Goal: Information Seeking & Learning: Stay updated

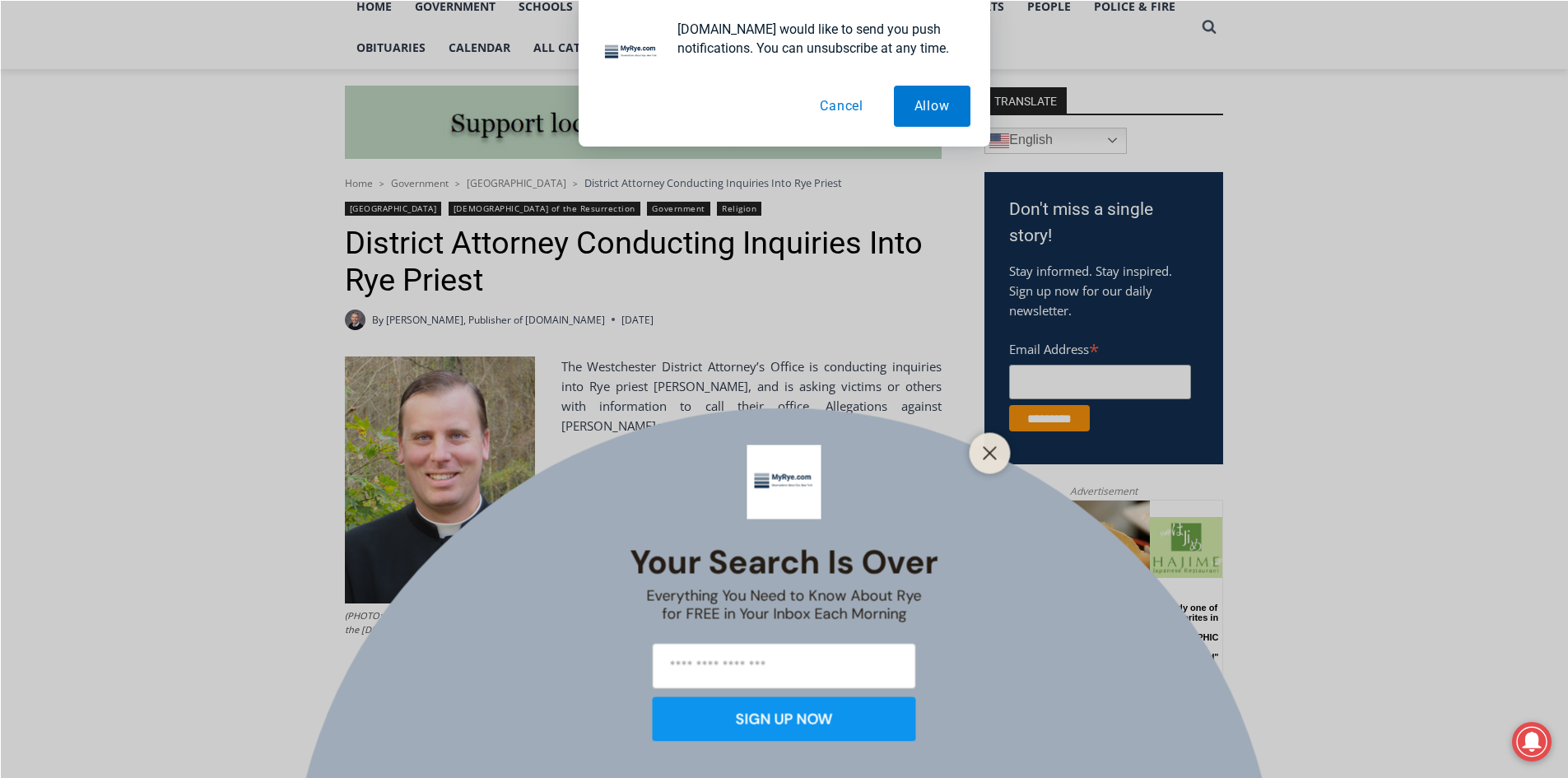
scroll to position [411, 0]
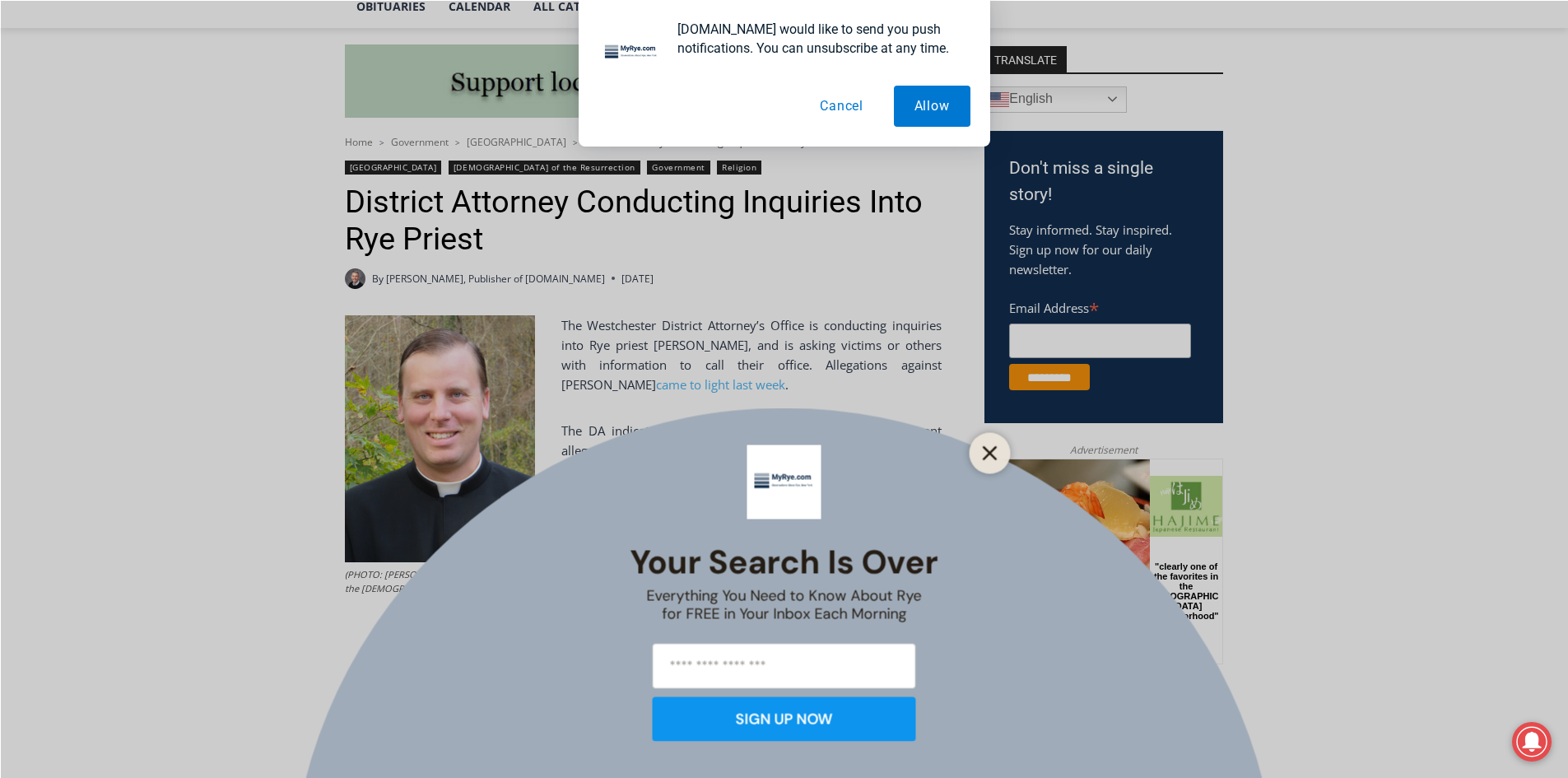
click at [996, 451] on icon "Close" at bounding box center [990, 452] width 15 height 15
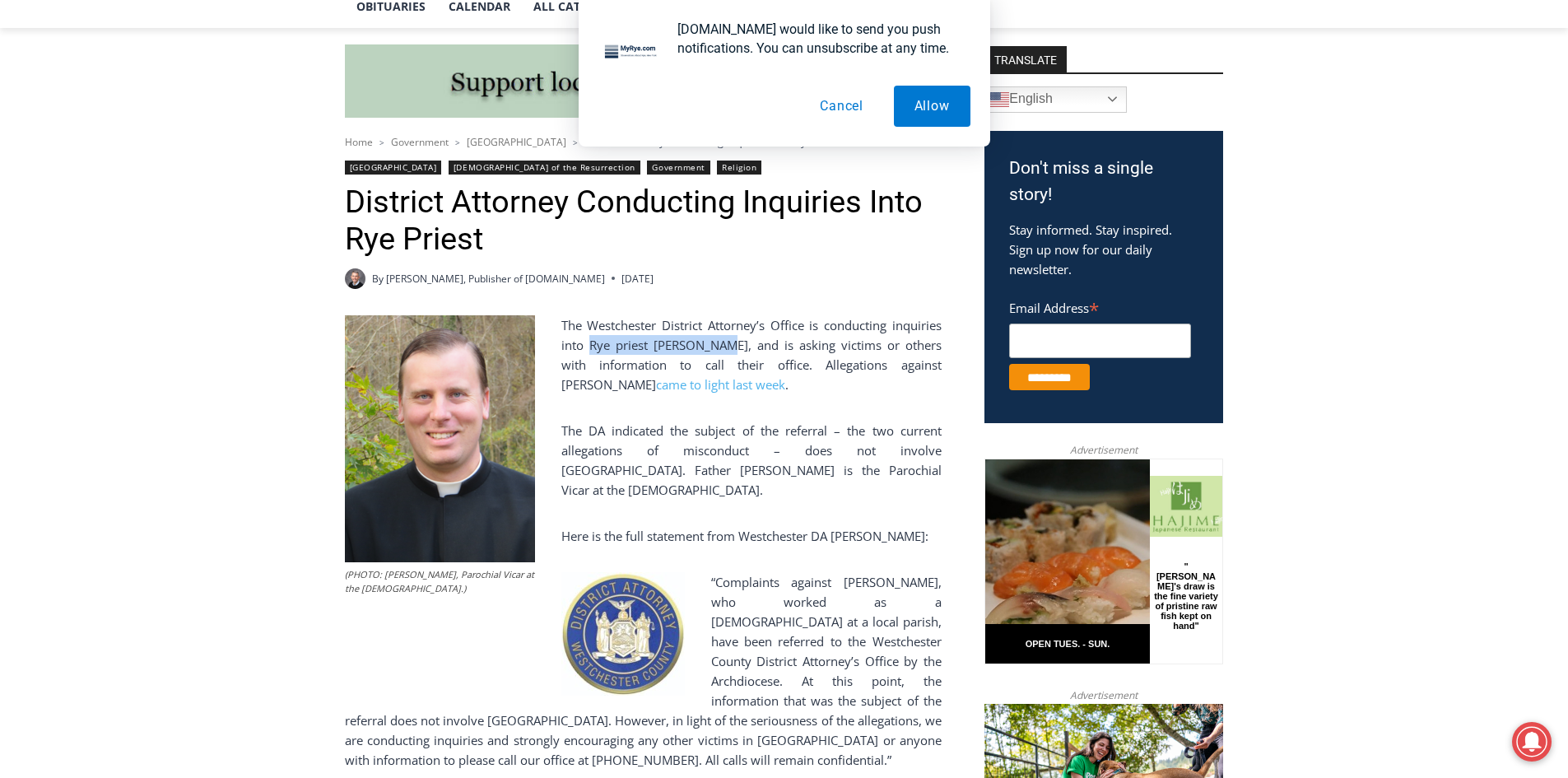
drag, startPoint x: 590, startPoint y: 351, endPoint x: 717, endPoint y: 348, distance: 127.0
click at [717, 348] on p "The Westchester District Attorney’s Office is conducting inquiries into Rye pri…" at bounding box center [643, 354] width 597 height 79
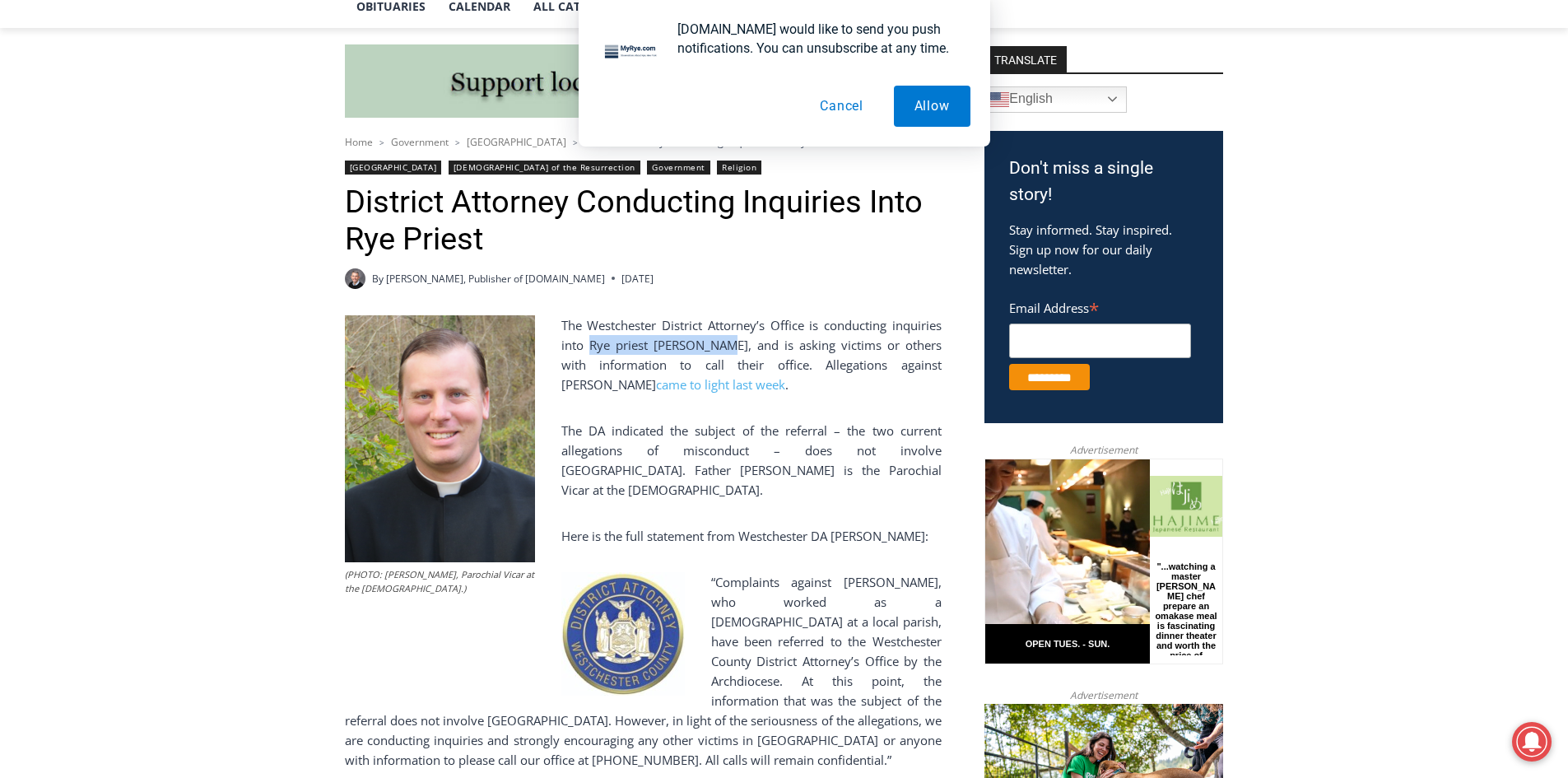
scroll to position [494, 0]
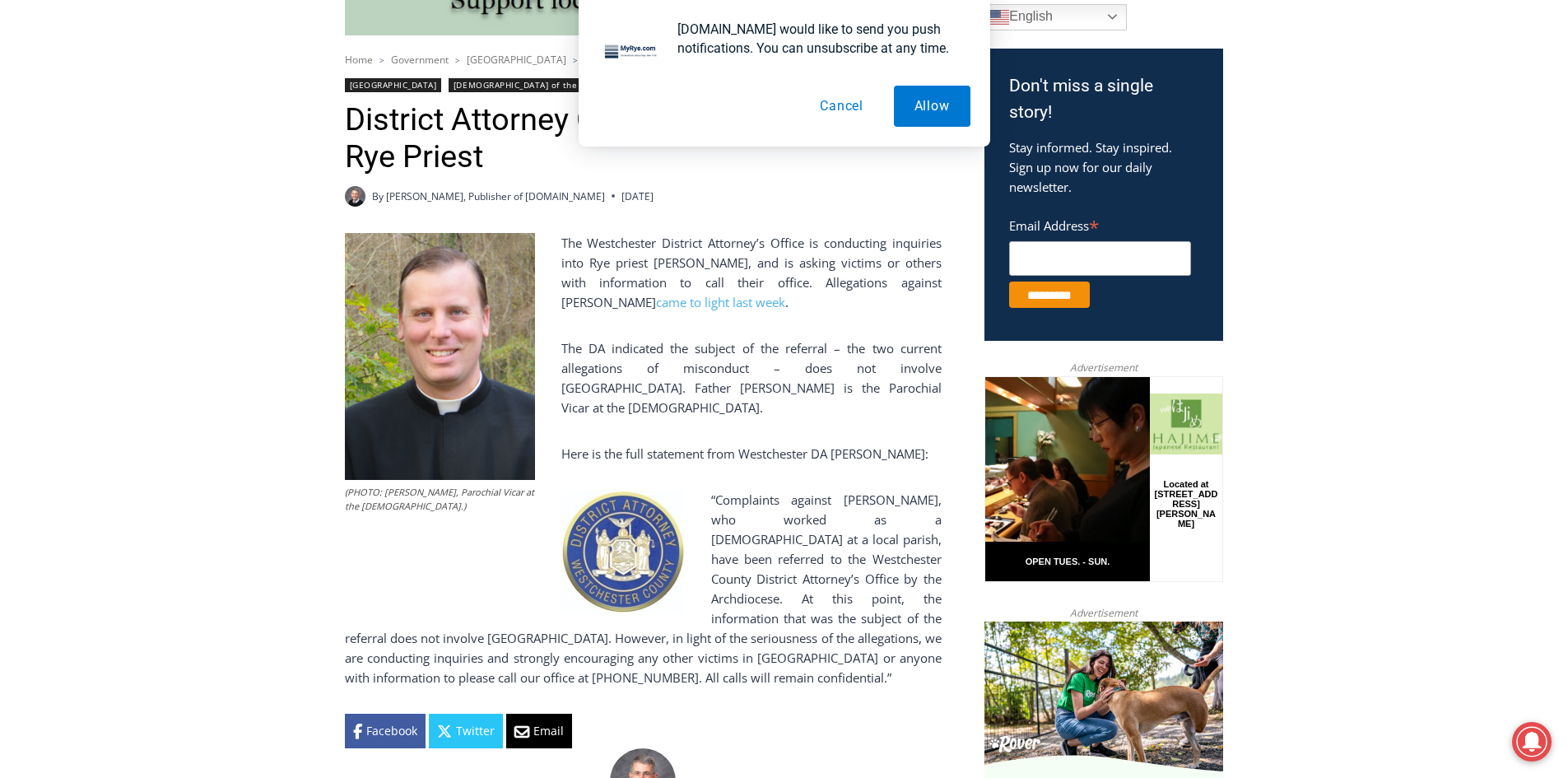
click at [603, 225] on div "Home > Government > [GEOGRAPHIC_DATA] > District Attorney Conducting Inquiries …" at bounding box center [643, 400] width 597 height 697
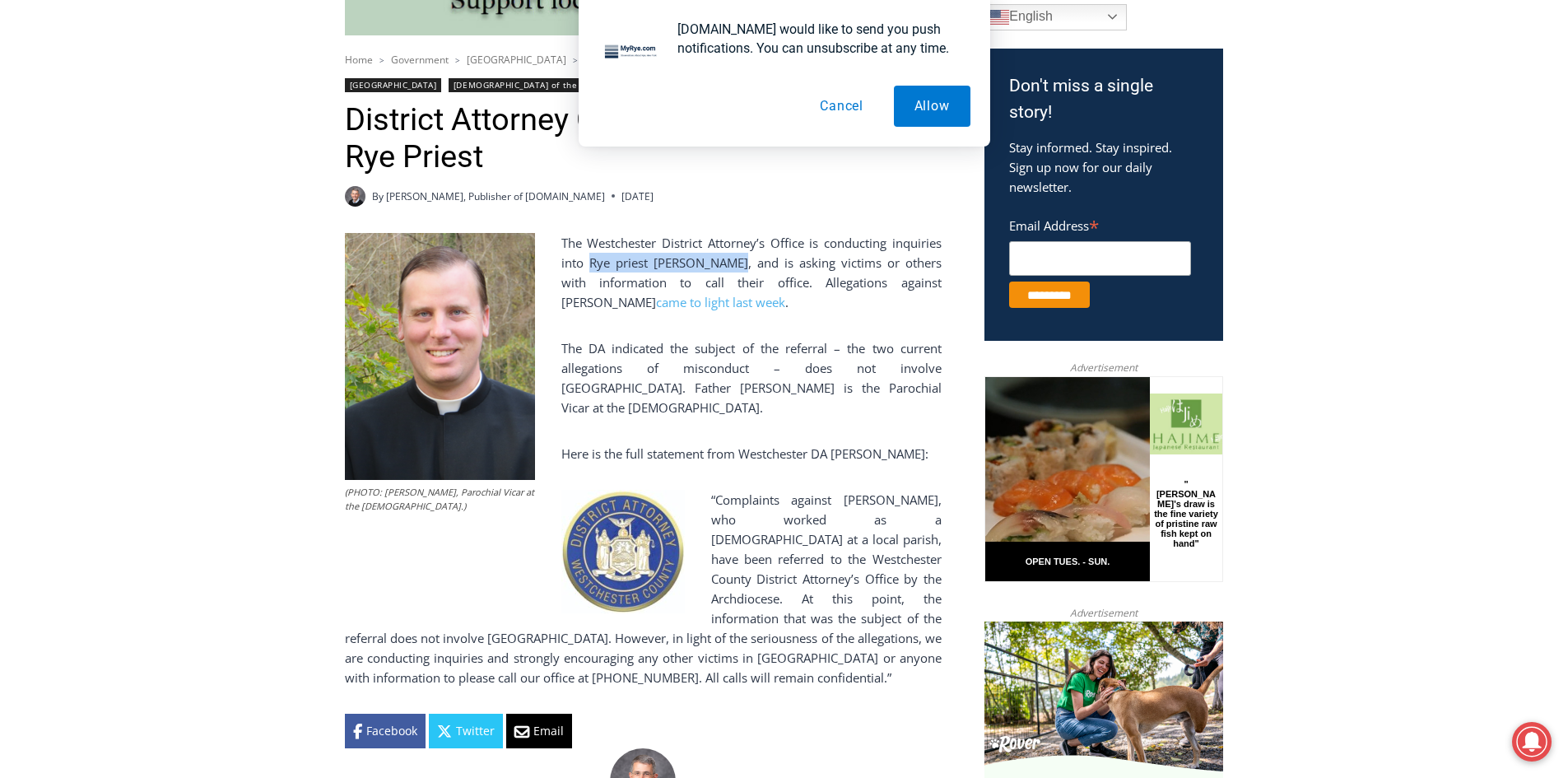
drag, startPoint x: 600, startPoint y: 264, endPoint x: 731, endPoint y: 258, distance: 131.1
click at [731, 258] on p "The Westchester District Attorney’s Office is conducting inquiries into Rye pri…" at bounding box center [643, 272] width 597 height 79
copy p "Rye priest [PERSON_NAME],"
